Goal: Information Seeking & Learning: Compare options

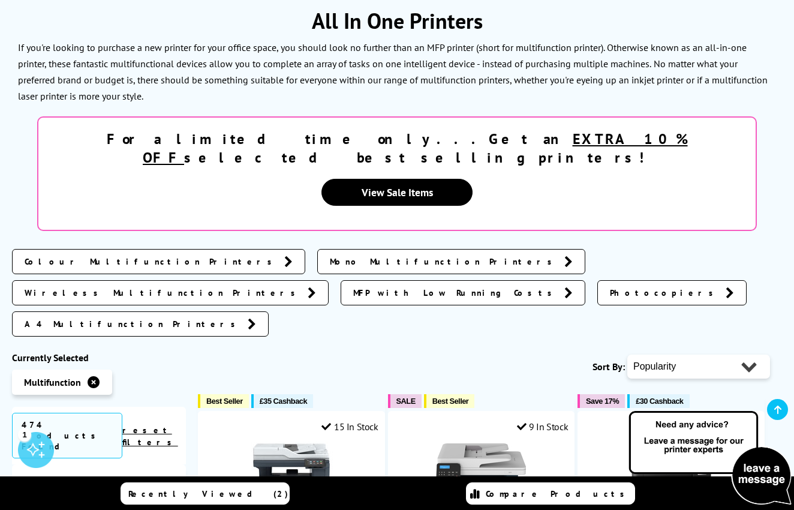
click at [330, 255] on span "Mono Multifunction Printers" at bounding box center [444, 261] width 228 height 12
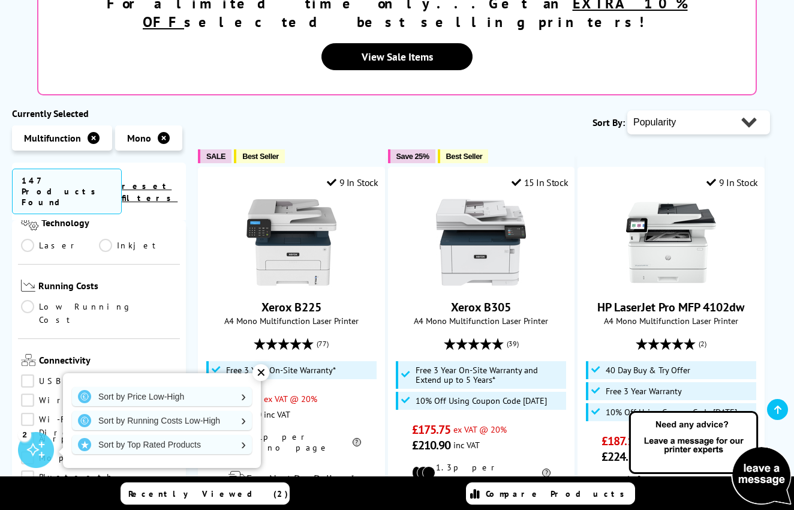
scroll to position [400, 0]
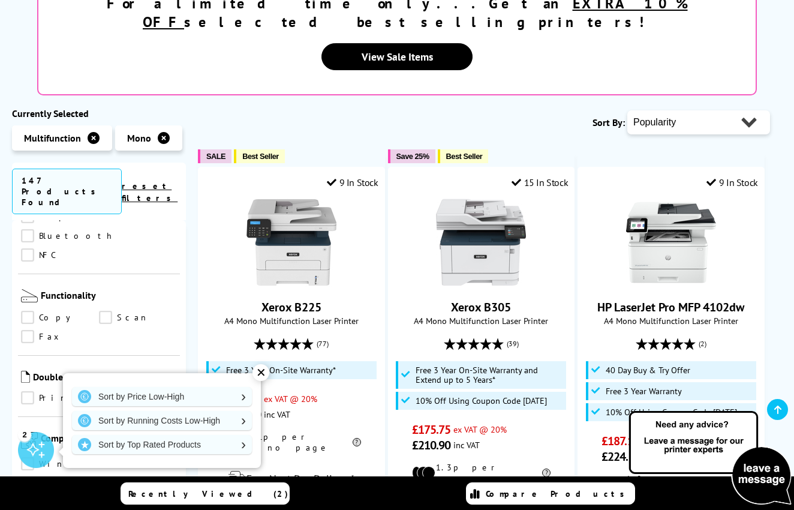
click at [99, 476] on link "Mac" at bounding box center [60, 482] width 78 height 13
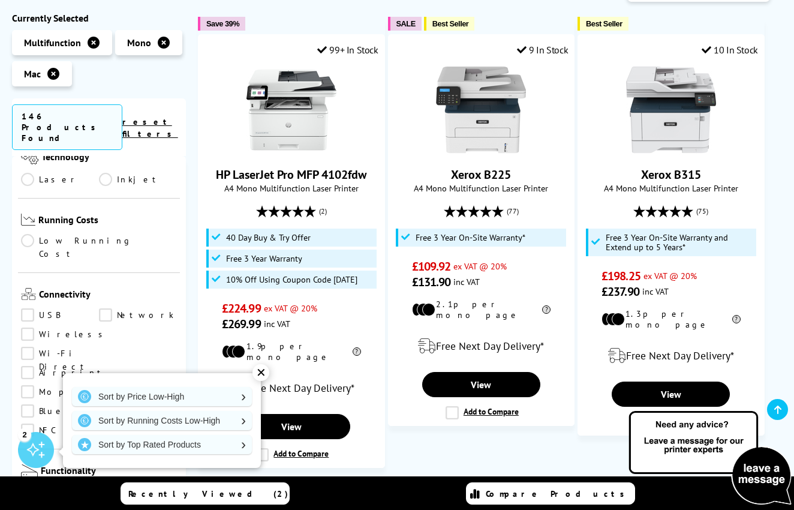
scroll to position [395, 0]
click at [26, 366] on link "Airprint" at bounding box center [63, 372] width 85 height 13
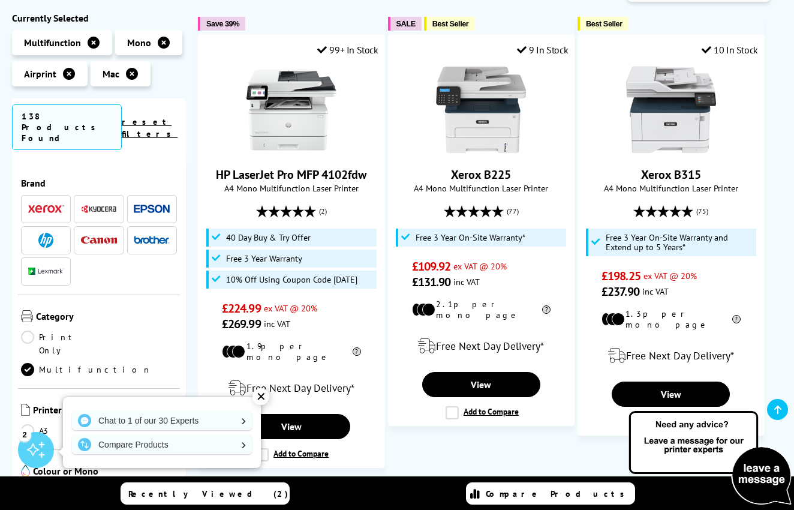
click at [44, 264] on span at bounding box center [46, 271] width 36 height 15
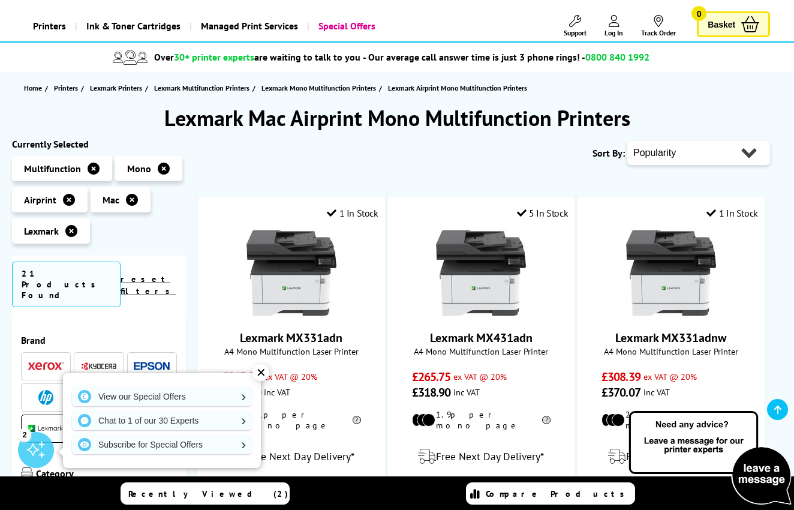
scroll to position [50, 0]
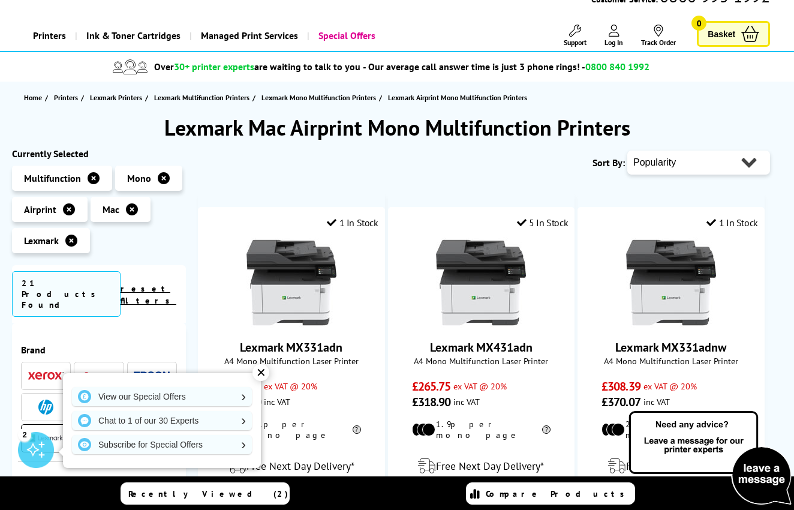
select select "Price Ascending"
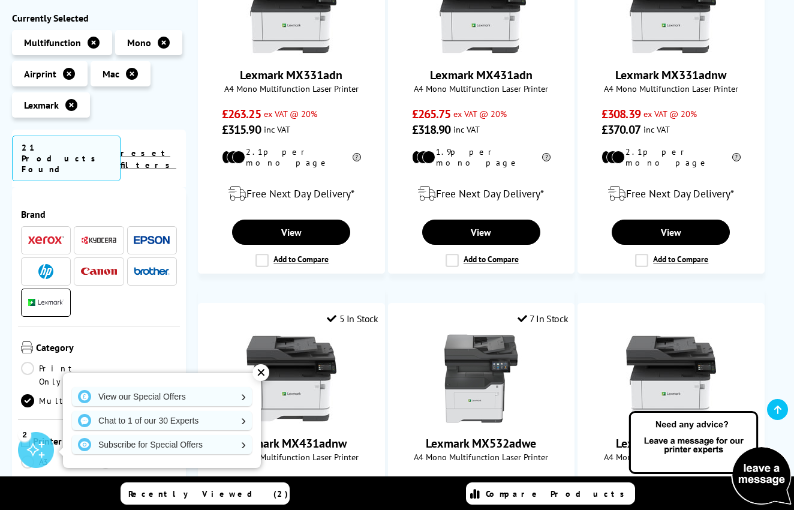
scroll to position [327, 0]
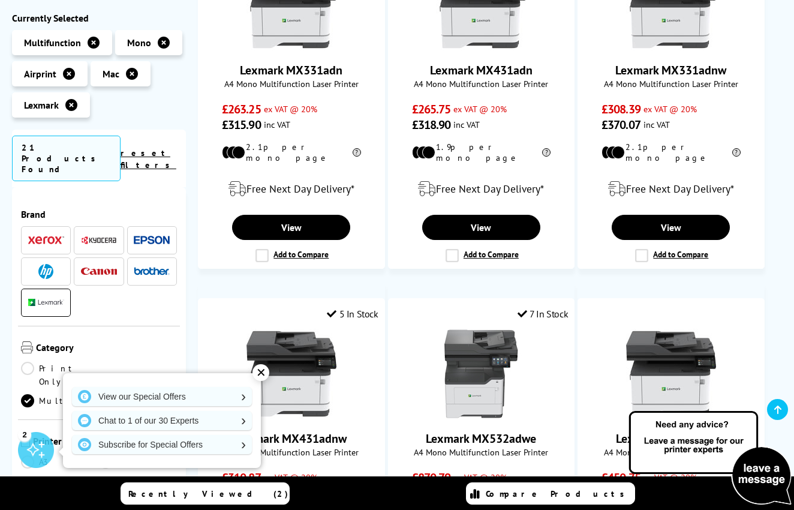
click at [91, 267] on img at bounding box center [99, 271] width 36 height 8
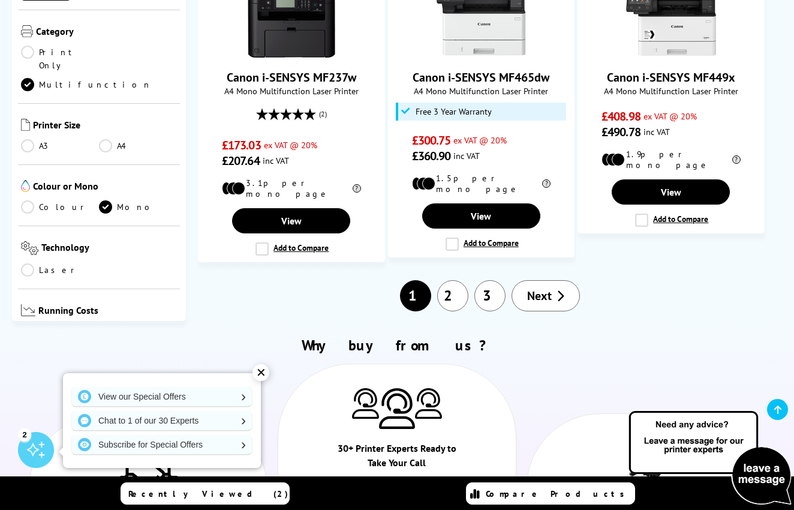
scroll to position [1450, 0]
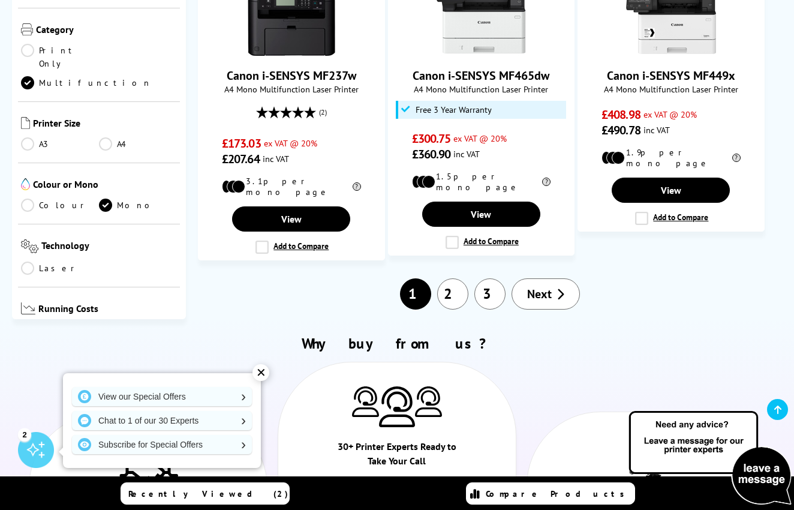
click at [452, 278] on link "2" at bounding box center [452, 293] width 31 height 31
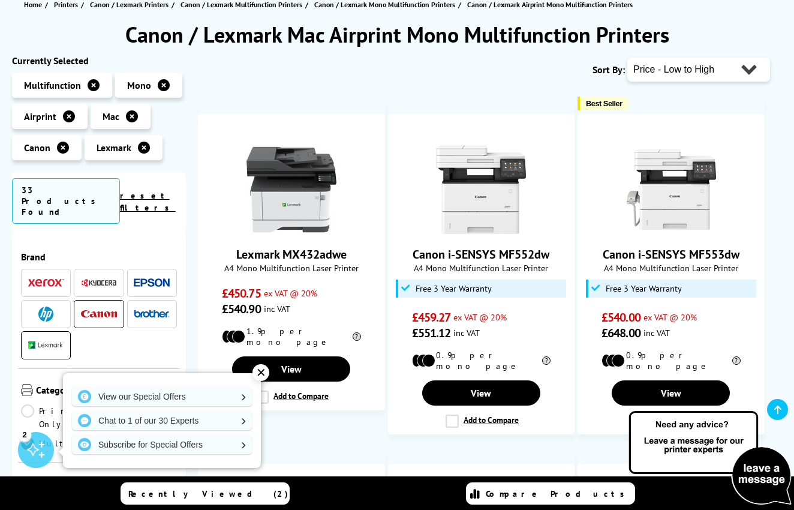
scroll to position [140, 0]
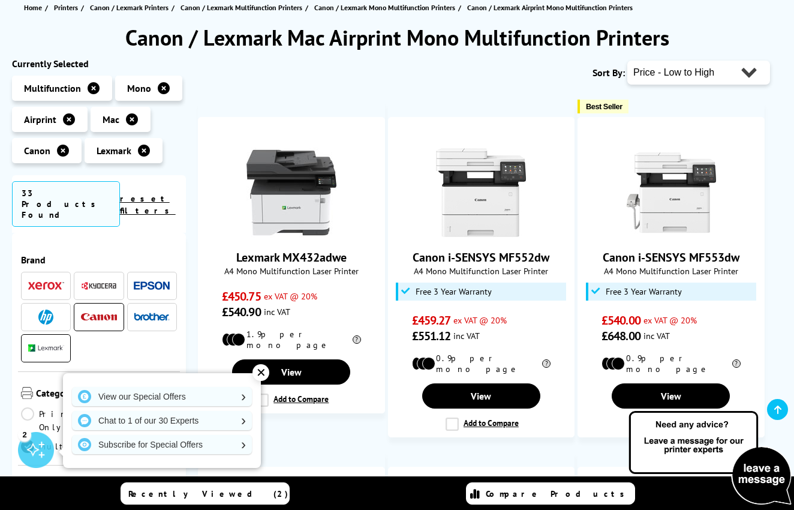
click at [137, 312] on img at bounding box center [152, 316] width 36 height 8
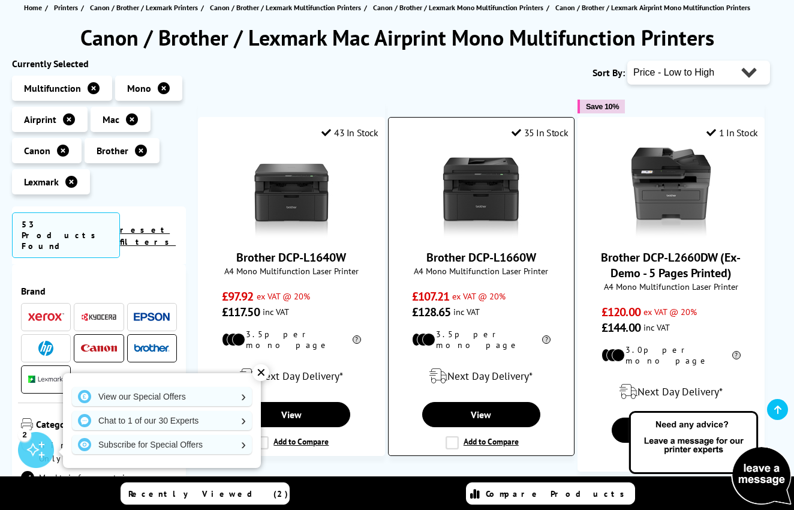
click at [508, 258] on link "Brother DCP-L1660W" at bounding box center [481, 257] width 110 height 16
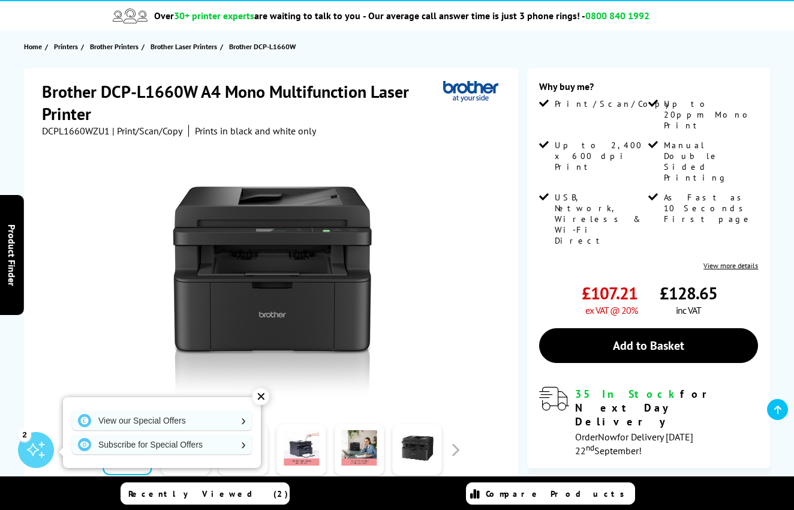
scroll to position [101, 0]
